Goal: Manage account settings

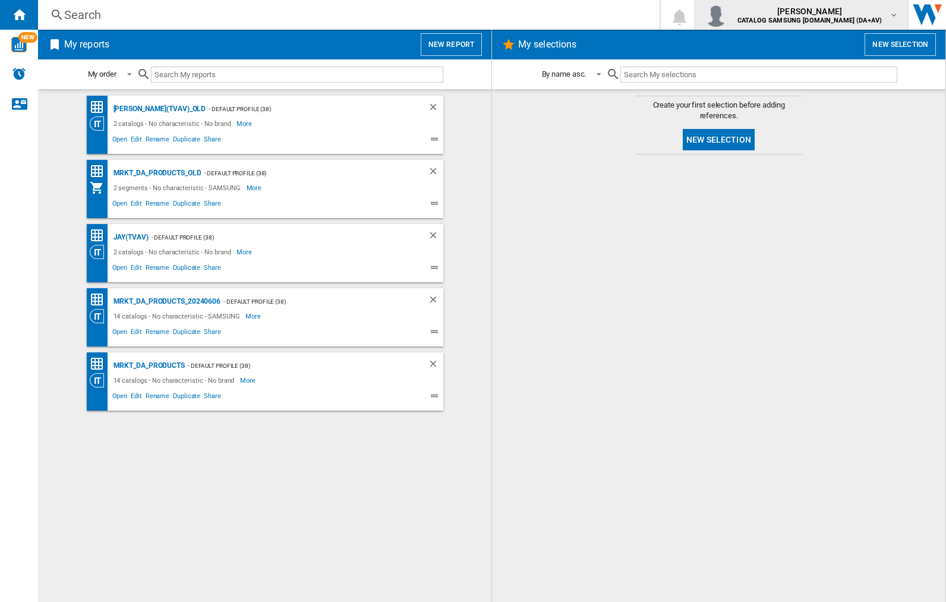
click at [728, 15] on img "button" at bounding box center [716, 15] width 24 height 24
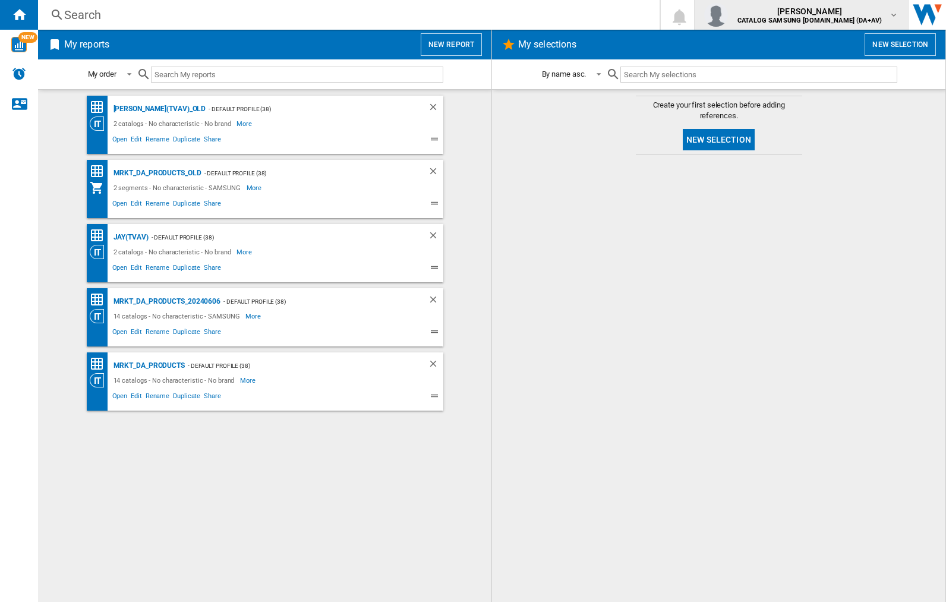
click at [728, 15] on img "button" at bounding box center [716, 15] width 24 height 24
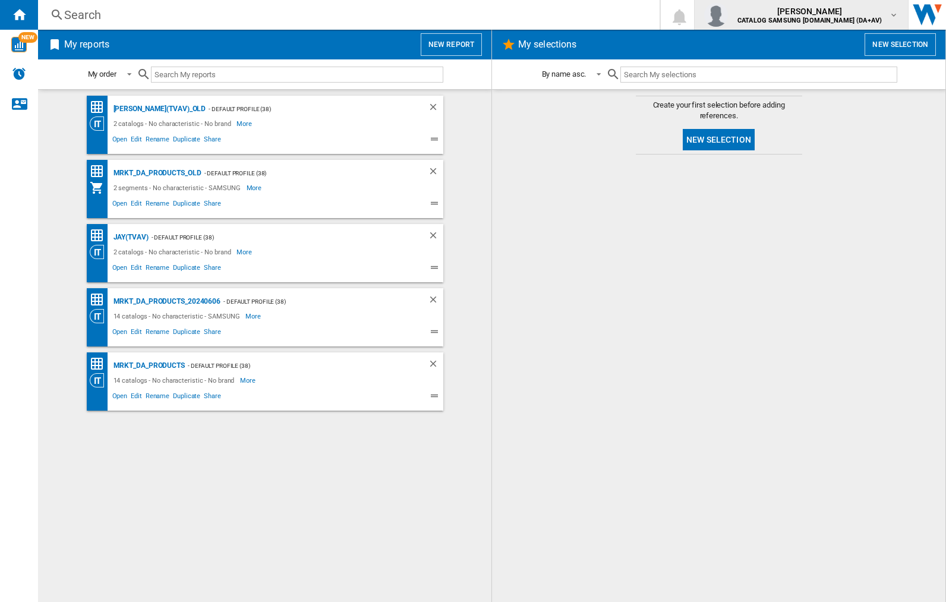
click at [728, 15] on img "button" at bounding box center [716, 15] width 24 height 24
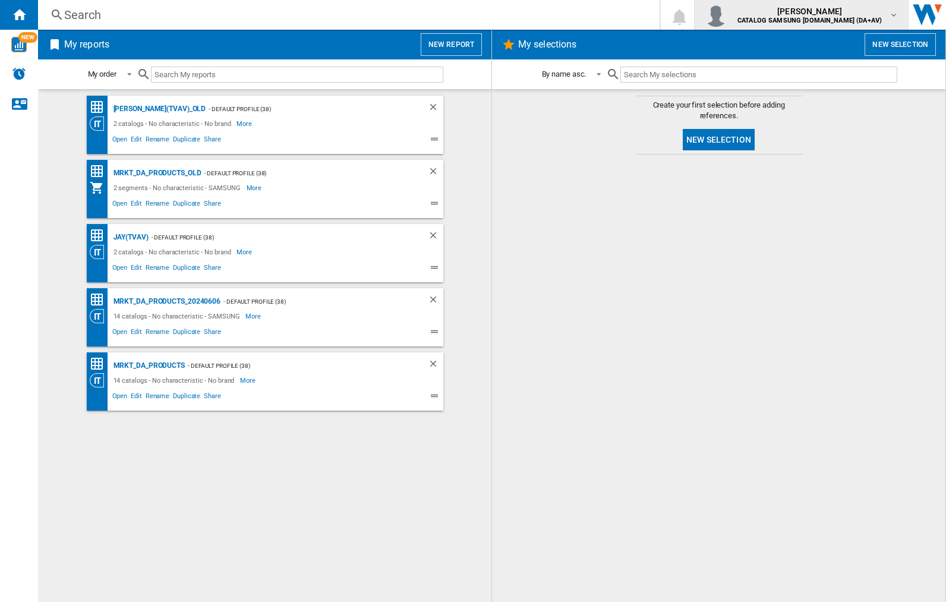
click at [728, 15] on img "button" at bounding box center [716, 15] width 24 height 24
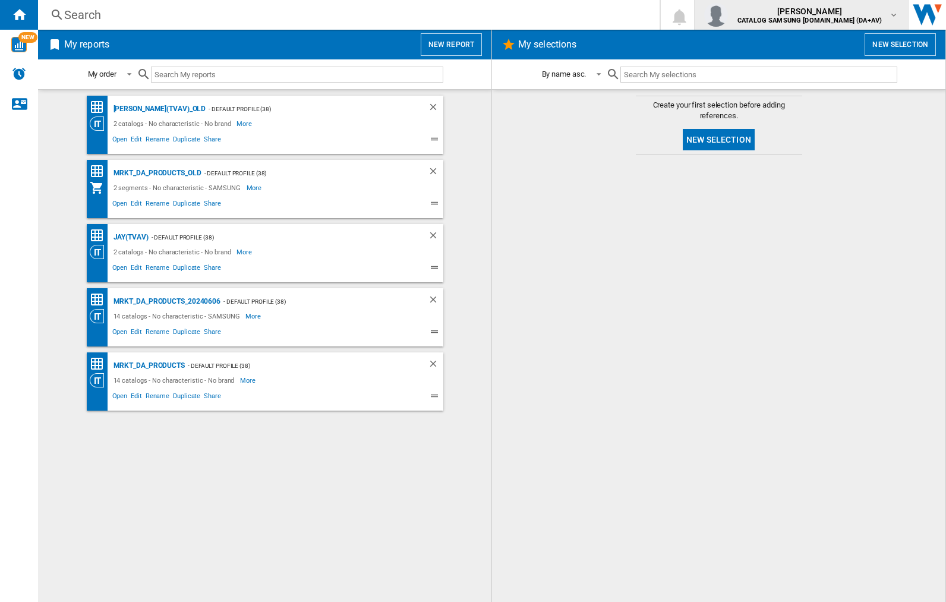
click at [728, 15] on img "button" at bounding box center [716, 15] width 24 height 24
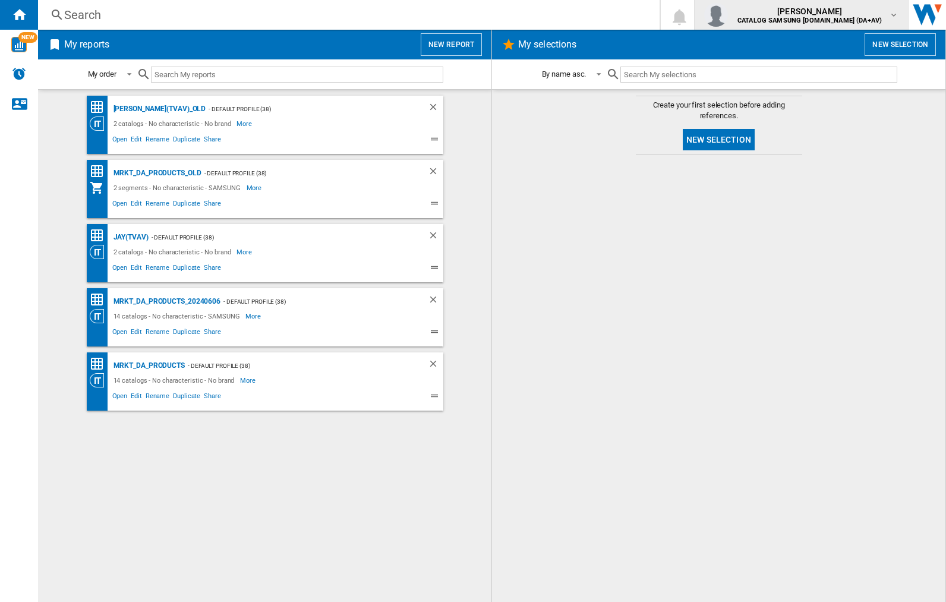
click at [728, 15] on img "button" at bounding box center [716, 15] width 24 height 24
